Goal: Task Accomplishment & Management: Manage account settings

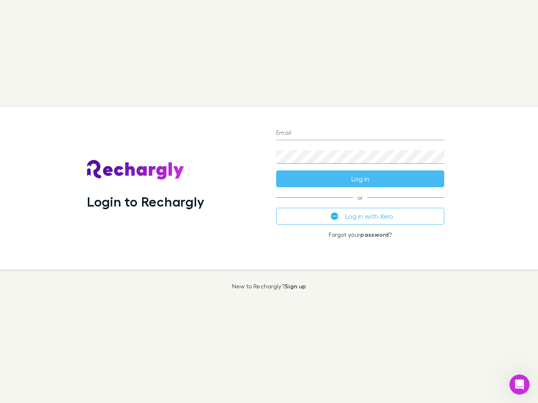
click at [269, 202] on div "Login to Rechargly" at bounding box center [174, 188] width 189 height 163
click at [360, 134] on input "Email" at bounding box center [360, 133] width 168 height 13
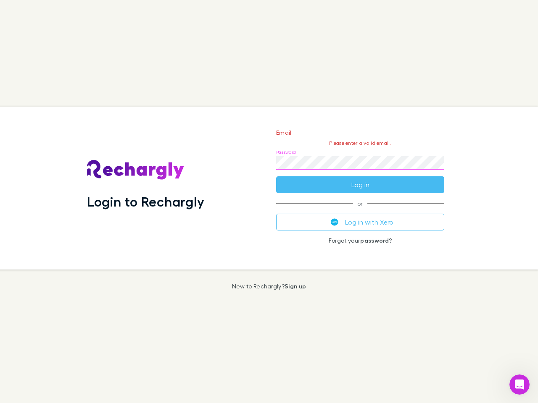
click at [360, 179] on form "Email Please enter a valid email. Password Log in" at bounding box center [360, 156] width 168 height 73
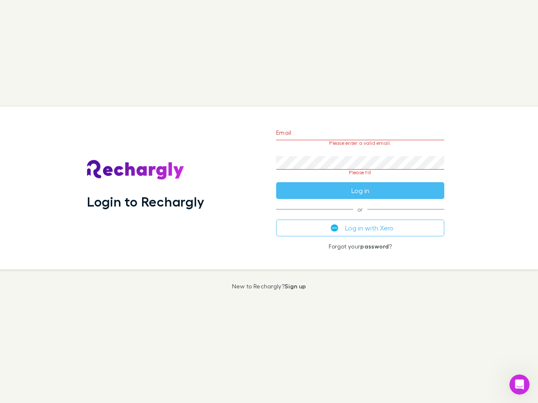
click at [360, 216] on div "Email Please enter a valid email. Password Please fill Log in or Log in with Xe…" at bounding box center [359, 188] width 181 height 163
